Goal: Transaction & Acquisition: Download file/media

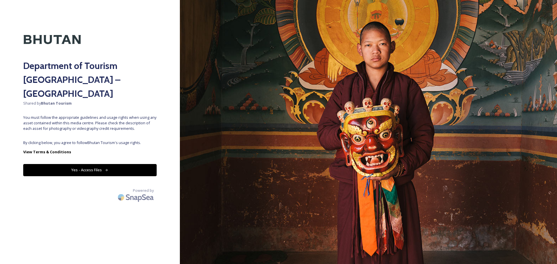
click at [99, 164] on button "Yes - Access Files" at bounding box center [90, 170] width 134 height 12
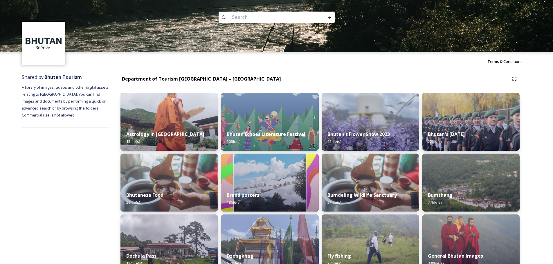
click at [260, 22] on input at bounding box center [269, 17] width 80 height 13
type input "Laya"
click at [329, 16] on icon at bounding box center [329, 17] width 5 height 5
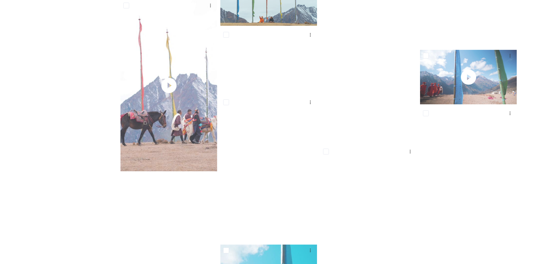
scroll to position [2932, 0]
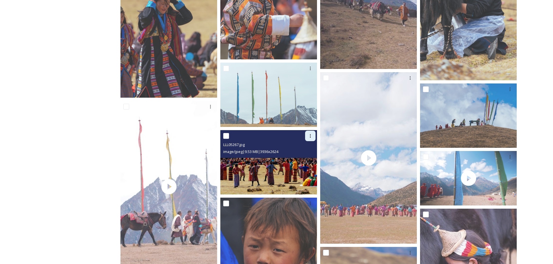
click at [311, 136] on icon at bounding box center [310, 135] width 1 height 3
click at [307, 160] on span "Download" at bounding box center [304, 160] width 18 height 6
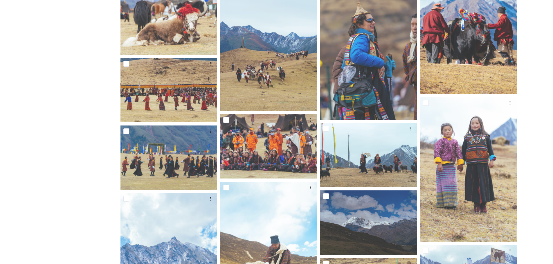
scroll to position [2213, 0]
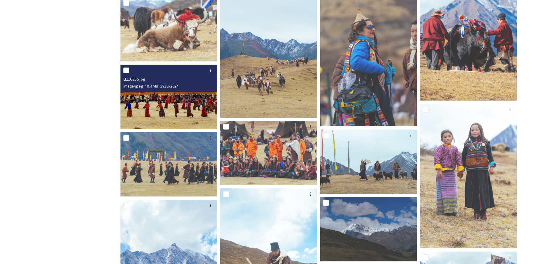
click at [126, 70] on input "checkbox" at bounding box center [126, 71] width 6 height 6
checkbox input "true"
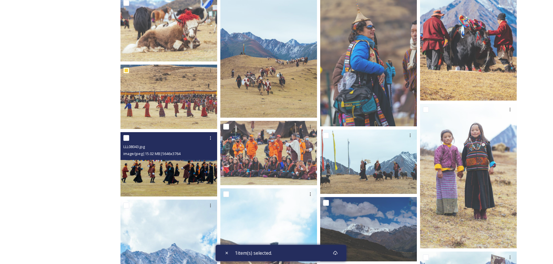
click at [125, 140] on input "checkbox" at bounding box center [126, 138] width 6 height 6
checkbox input "true"
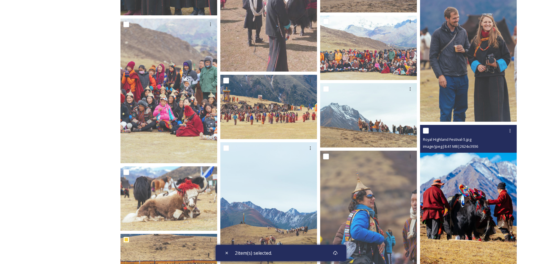
scroll to position [2039, 0]
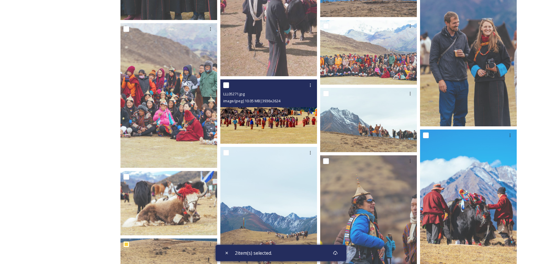
click at [226, 85] on input "checkbox" at bounding box center [226, 85] width 6 height 6
checkbox input "true"
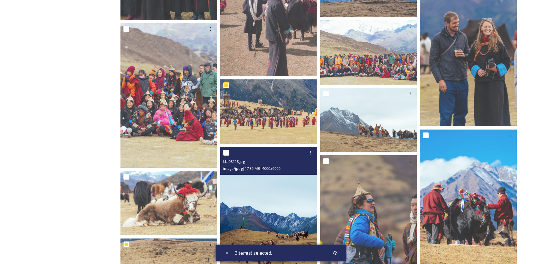
click at [225, 152] on input "checkbox" at bounding box center [226, 153] width 6 height 6
checkbox input "true"
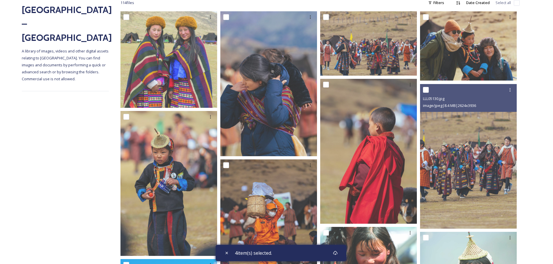
scroll to position [0, 0]
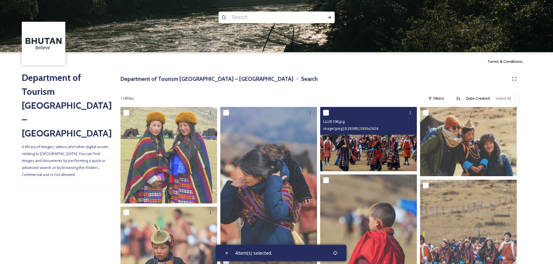
click at [325, 112] on input "checkbox" at bounding box center [326, 113] width 6 height 6
checkbox input "true"
click at [413, 112] on div at bounding box center [410, 113] width 10 height 10
click at [412, 132] on div "Download" at bounding box center [404, 136] width 24 height 11
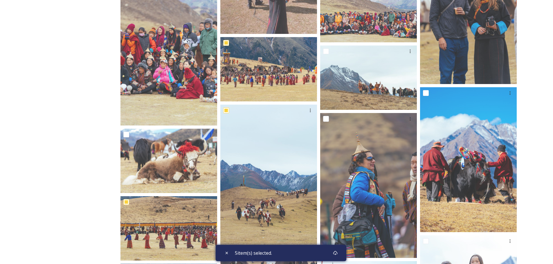
scroll to position [2090, 0]
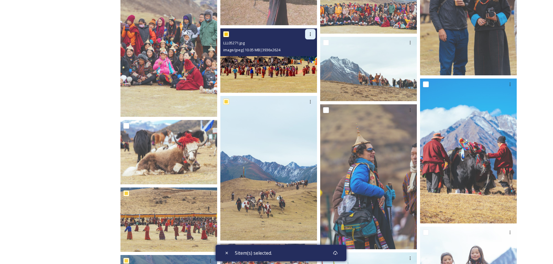
drag, startPoint x: 258, startPoint y: 44, endPoint x: 310, endPoint y: 33, distance: 54.0
click at [310, 33] on icon at bounding box center [310, 34] width 1 height 3
click at [308, 59] on span "Download" at bounding box center [304, 58] width 18 height 6
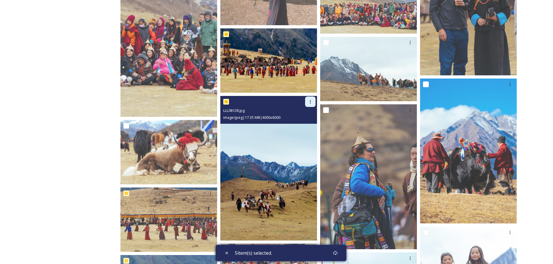
click at [312, 101] on icon at bounding box center [310, 102] width 5 height 5
click at [311, 127] on span "Download" at bounding box center [304, 126] width 18 height 6
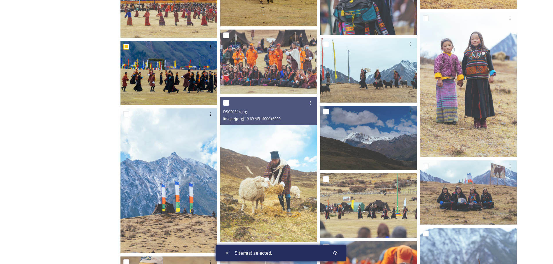
scroll to position [2294, 0]
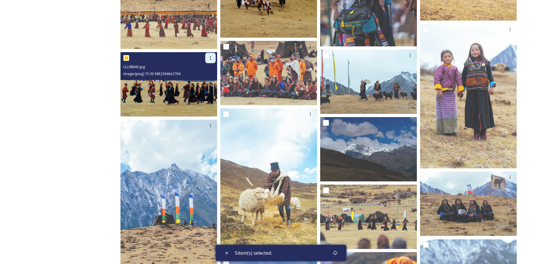
click at [211, 57] on icon at bounding box center [210, 58] width 5 height 5
click at [211, 82] on span "Download" at bounding box center [204, 82] width 18 height 6
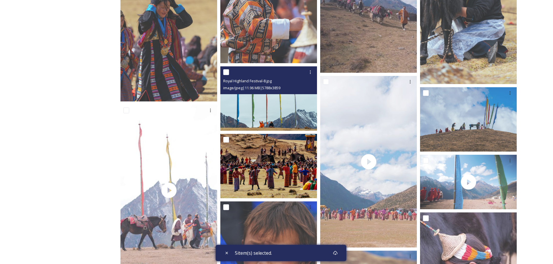
scroll to position [2961, 0]
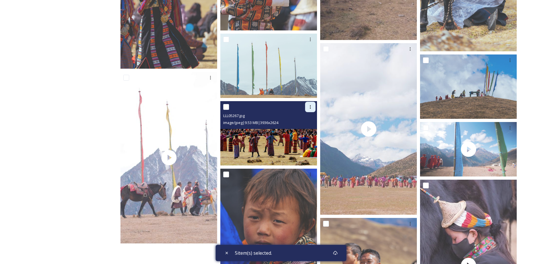
click at [309, 107] on icon at bounding box center [310, 107] width 5 height 5
click at [307, 131] on span "Download" at bounding box center [304, 131] width 18 height 6
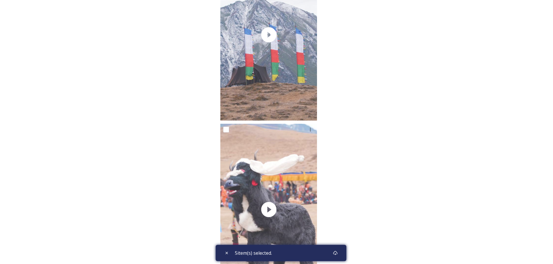
scroll to position [3549, 0]
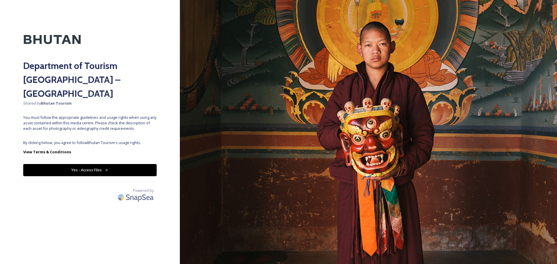
click at [131, 164] on button "Yes - Access Files" at bounding box center [90, 170] width 134 height 12
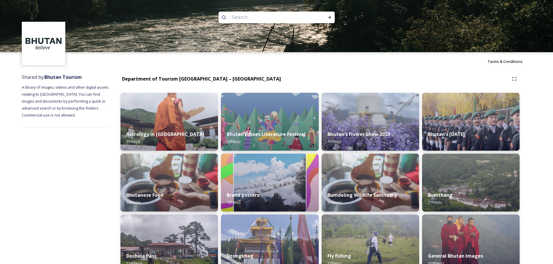
click at [236, 14] on input at bounding box center [269, 17] width 80 height 13
type input "punakha"
click at [273, 17] on input at bounding box center [285, 17] width 69 height 13
type input "p"
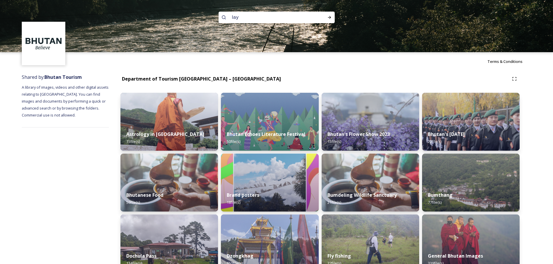
type input "laya"
click at [328, 18] on icon at bounding box center [329, 17] width 5 height 5
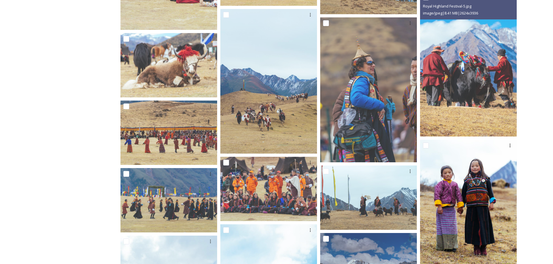
scroll to position [2323, 0]
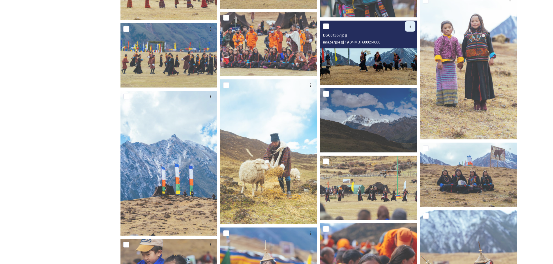
click at [409, 26] on icon at bounding box center [410, 26] width 5 height 5
click at [400, 50] on span "Download" at bounding box center [404, 51] width 18 height 6
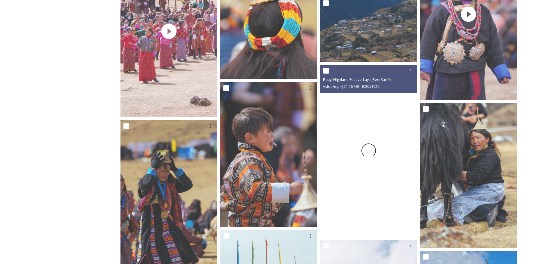
scroll to position [2758, 0]
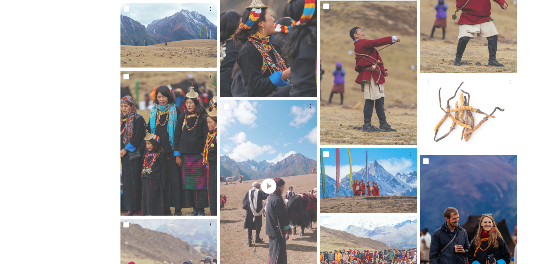
scroll to position [1858, 0]
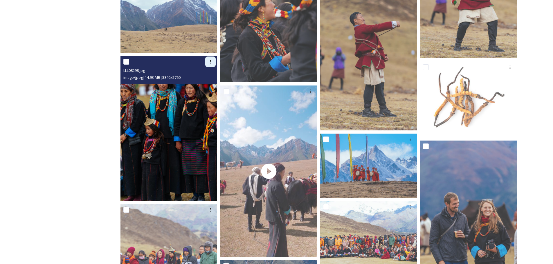
click at [209, 61] on icon at bounding box center [210, 62] width 5 height 5
click at [198, 83] on span "Download" at bounding box center [204, 86] width 18 height 6
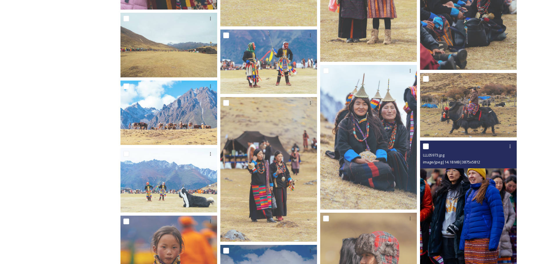
scroll to position [1481, 0]
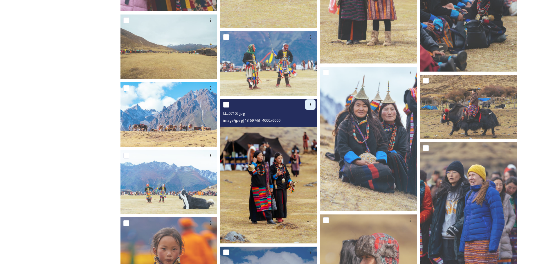
click at [310, 103] on icon at bounding box center [310, 104] width 5 height 5
click at [306, 126] on span "Download" at bounding box center [304, 129] width 18 height 6
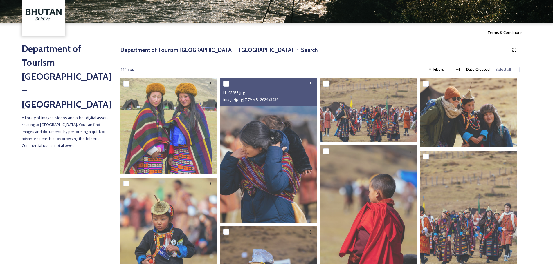
scroll to position [0, 0]
